Goal: Information Seeking & Learning: Learn about a topic

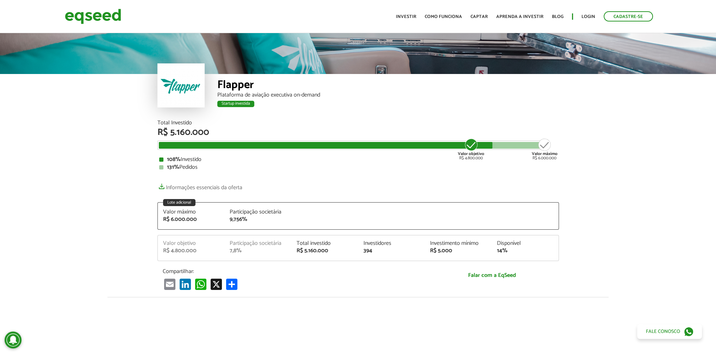
click at [78, 168] on article "Flapper Plataforma de aviação executiva on-demand Startup investida Startup inv…" at bounding box center [358, 284] width 716 height 505
click at [212, 213] on div "Valor máximo" at bounding box center [191, 212] width 56 height 6
drag, startPoint x: 232, startPoint y: 219, endPoint x: 262, endPoint y: 221, distance: 30.0
click at [262, 221] on div "9,756%" at bounding box center [258, 220] width 56 height 6
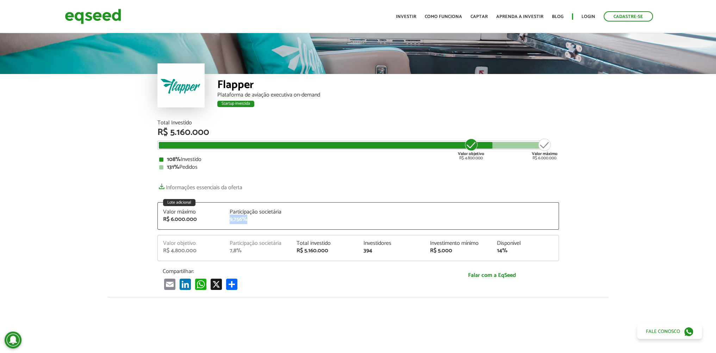
drag, startPoint x: 262, startPoint y: 221, endPoint x: 227, endPoint y: 221, distance: 35.6
click at [227, 221] on div "Participação societária 9,756%" at bounding box center [257, 215] width 67 height 13
click at [377, 219] on div "Valor máximo R$ 6.000.000 Participação societária 9,756%" at bounding box center [358, 219] width 401 height 20
drag, startPoint x: 284, startPoint y: 257, endPoint x: 169, endPoint y: 206, distance: 125.8
click at [169, 206] on div "Total Investido R$ 5.160.000 Valor objetivo R$ 4.800.000 Valor máximo R$ 6.000.…" at bounding box center [357, 205] width 401 height 170
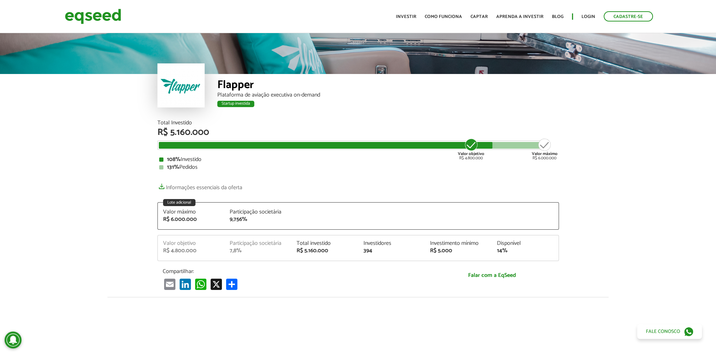
click at [622, 258] on article "Flapper Plataforma de aviação executiva on-demand Startup investida Startup inv…" at bounding box center [358, 284] width 716 height 505
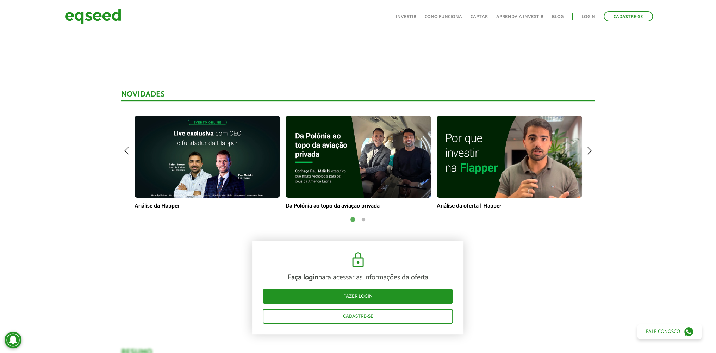
scroll to position [493, 0]
